Goal: Navigation & Orientation: Find specific page/section

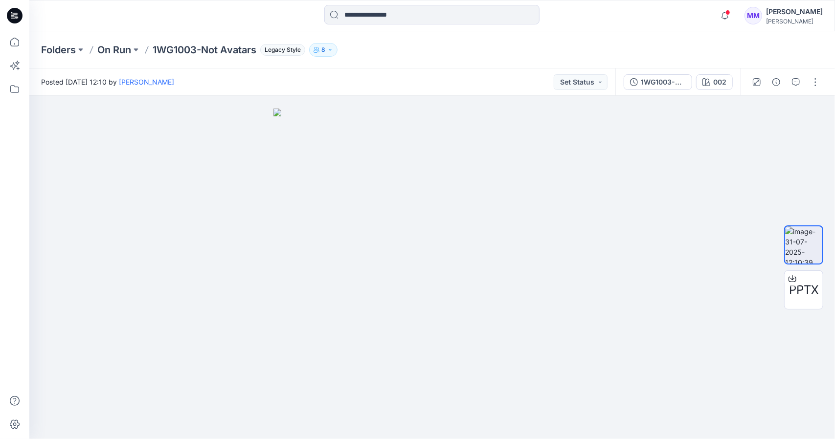
click at [333, 48] on icon "button" at bounding box center [330, 50] width 6 height 6
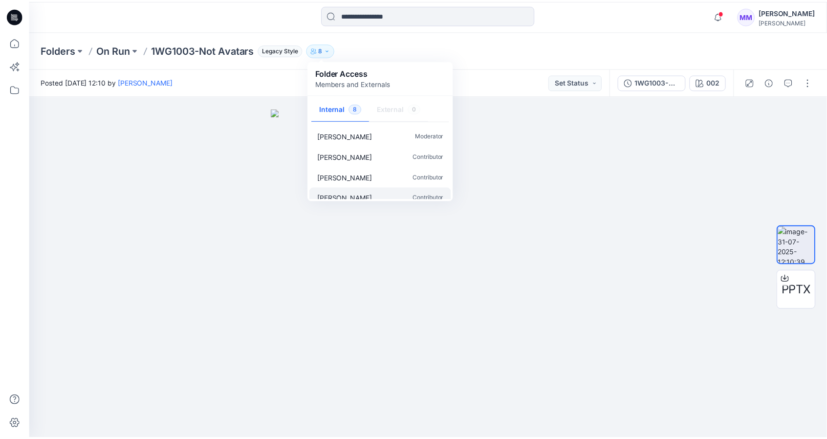
scroll to position [91, 0]
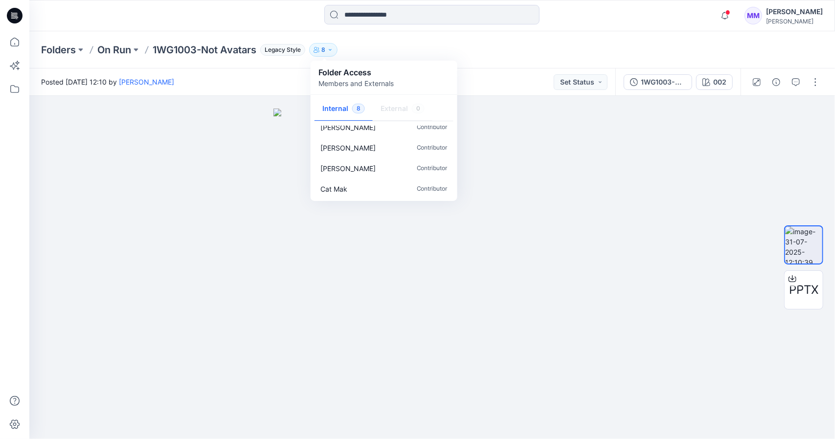
click at [796, 9] on div "[PERSON_NAME]" at bounding box center [794, 12] width 57 height 12
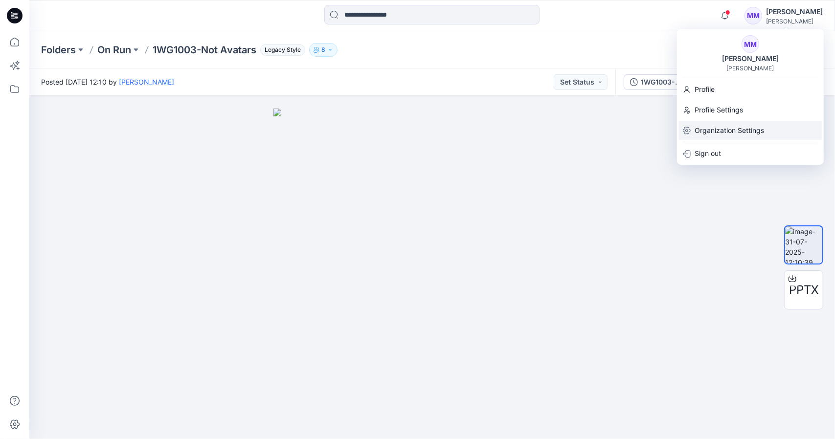
click at [716, 128] on p "Organization Settings" at bounding box center [728, 130] width 69 height 19
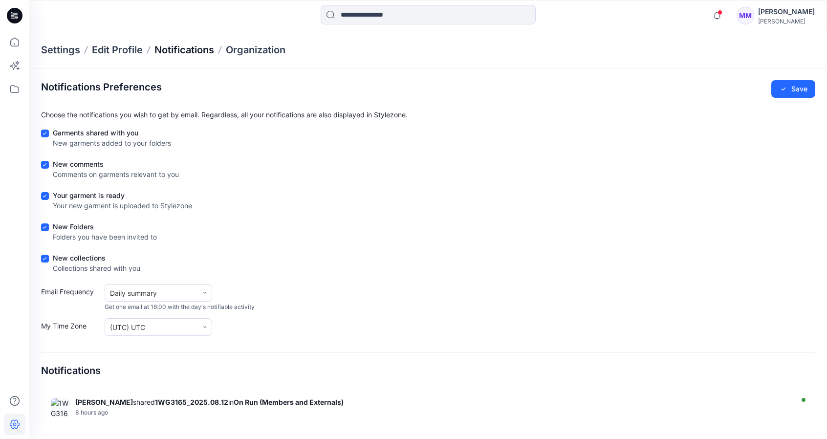
click at [199, 48] on p "Notifications" at bounding box center [184, 50] width 60 height 14
click at [115, 48] on p "Edit Profile" at bounding box center [117, 50] width 51 height 14
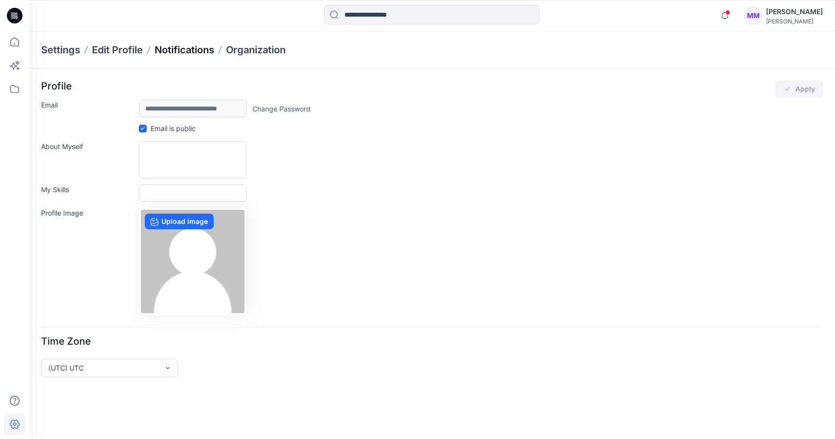
click at [182, 48] on p "Notifications" at bounding box center [184, 50] width 60 height 14
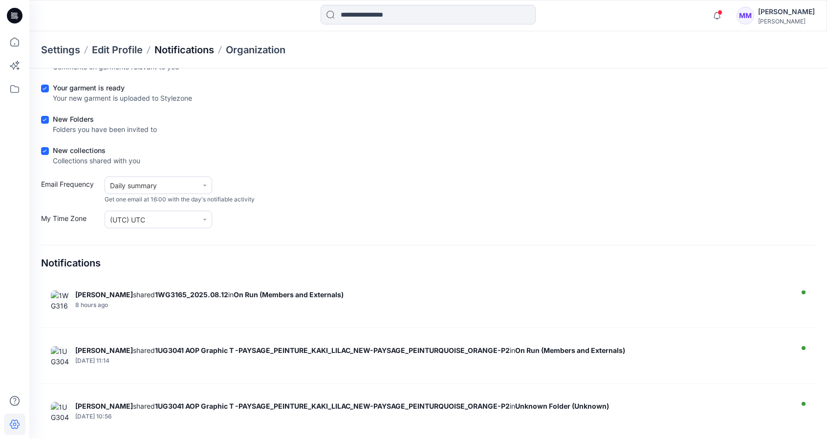
scroll to position [111, 0]
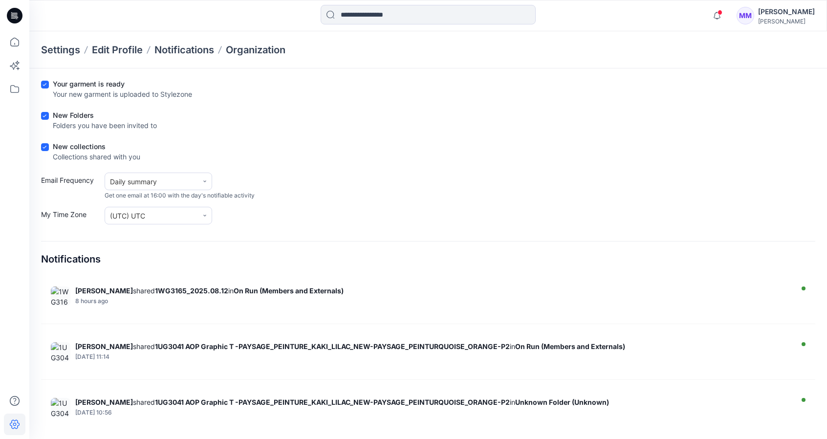
click at [70, 47] on p "Settings" at bounding box center [60, 50] width 39 height 14
click at [68, 49] on p "Settings" at bounding box center [60, 50] width 39 height 14
click at [17, 15] on icon at bounding box center [15, 16] width 16 height 16
